Goal: Information Seeking & Learning: Check status

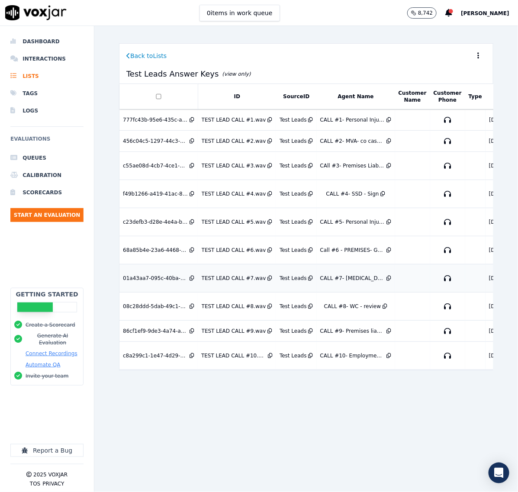
click at [226, 276] on div "TEST LEAD CALL #7.wav" at bounding box center [234, 278] width 64 height 7
click at [228, 305] on div "TEST LEAD CALL #8.wav" at bounding box center [234, 306] width 64 height 7
click at [158, 331] on div "86cf1ef9-9de3-4a74-a7d5-561abc82b05b" at bounding box center [155, 331] width 65 height 7
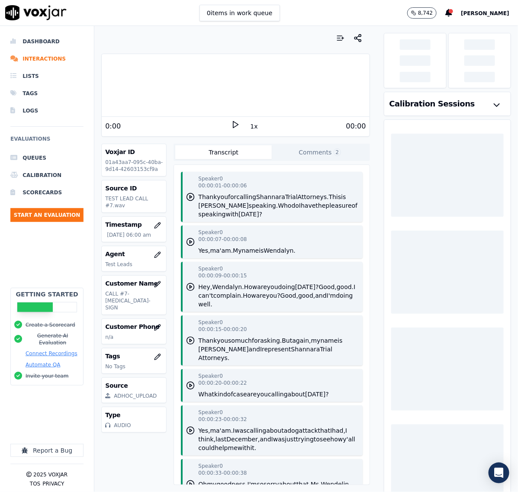
click at [295, 146] on button "Comments 2" at bounding box center [320, 152] width 96 height 14
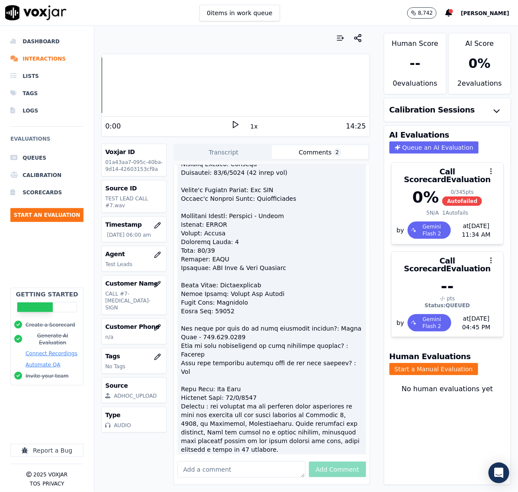
scroll to position [108, 0]
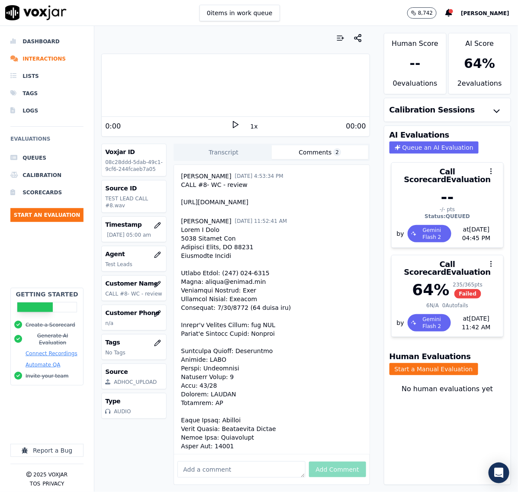
click at [303, 147] on button "Comments 2" at bounding box center [320, 152] width 96 height 14
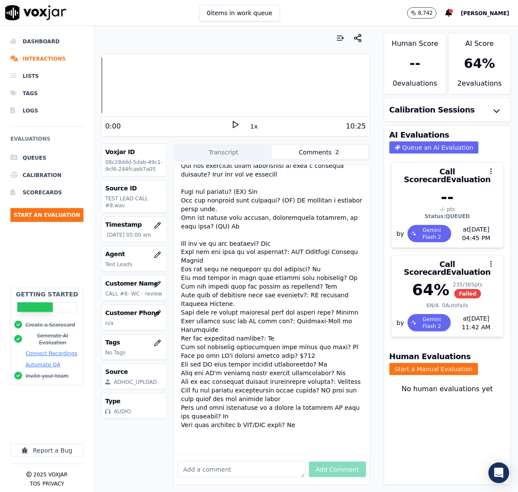
scroll to position [469, 0]
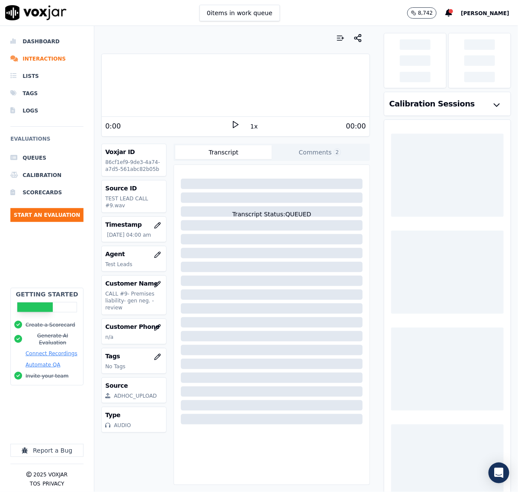
click at [311, 156] on button "Comments 2" at bounding box center [320, 152] width 96 height 14
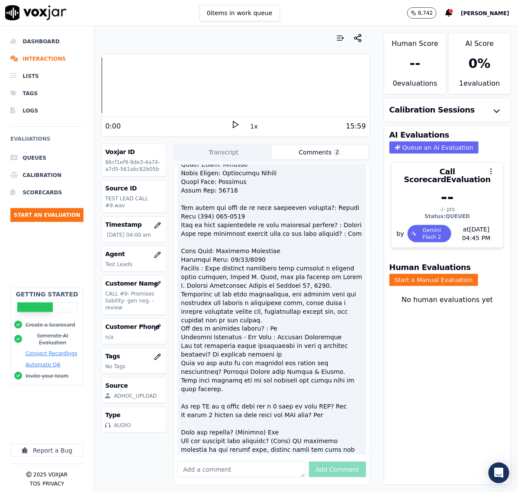
scroll to position [379, 0]
